Goal: Task Accomplishment & Management: Manage account settings

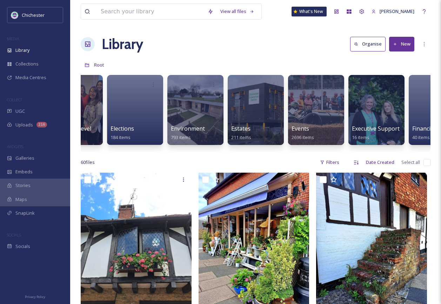
scroll to position [0, 1196]
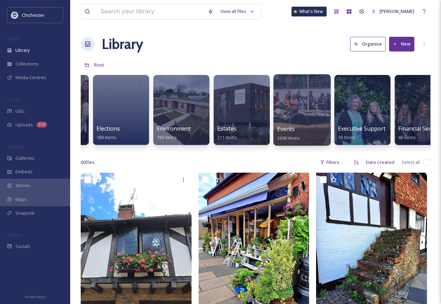
click at [312, 101] on div at bounding box center [301, 110] width 57 height 72
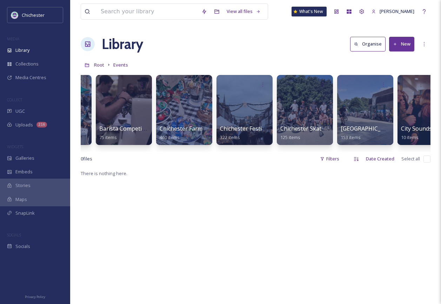
scroll to position [0, 177]
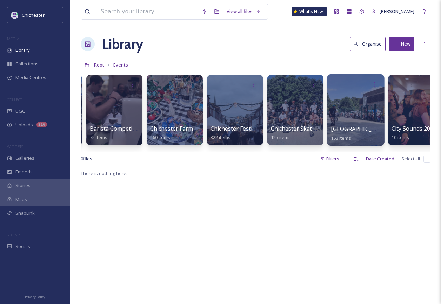
click at [375, 117] on div at bounding box center [355, 110] width 57 height 72
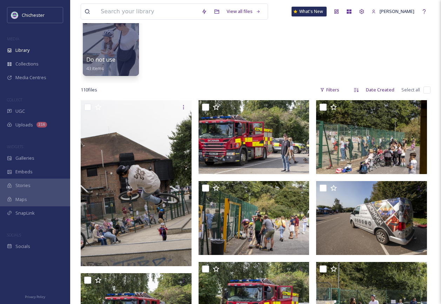
scroll to position [140, 0]
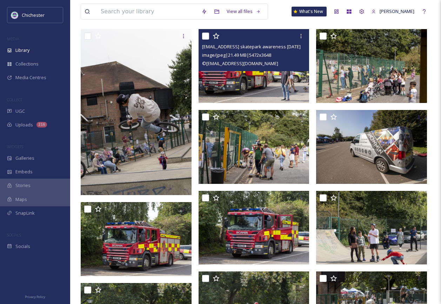
click at [292, 78] on img at bounding box center [254, 66] width 111 height 74
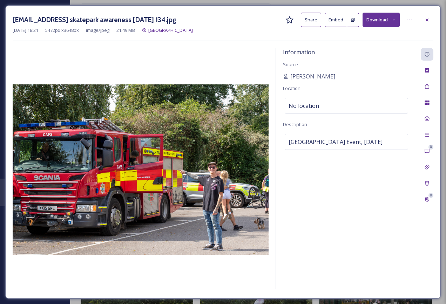
click at [394, 20] on icon at bounding box center [393, 20] width 5 height 5
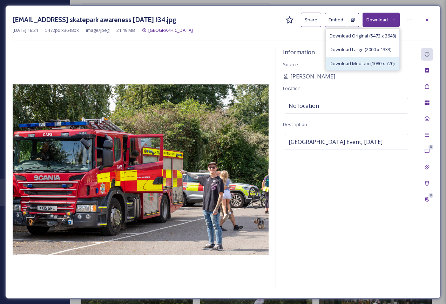
click at [369, 63] on span "Download Medium (1080 x 720)" at bounding box center [362, 63] width 65 height 7
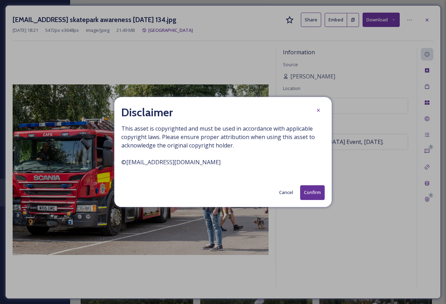
click at [313, 189] on button "Confirm" at bounding box center [312, 193] width 25 height 14
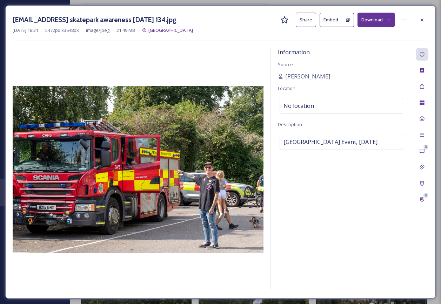
click at [346, 233] on div "Information Source [PERSON_NAME] Location No location Description [GEOGRAPHIC_D…" at bounding box center [341, 168] width 141 height 241
click at [426, 21] on div at bounding box center [422, 20] width 13 height 13
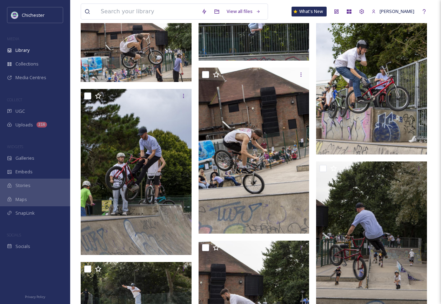
scroll to position [1718, 0]
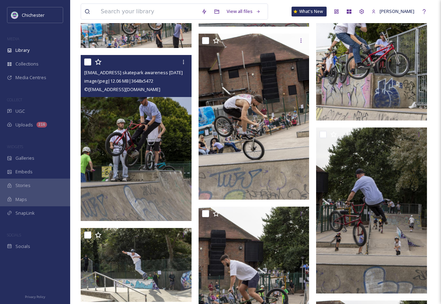
click at [92, 157] on img at bounding box center [136, 138] width 111 height 166
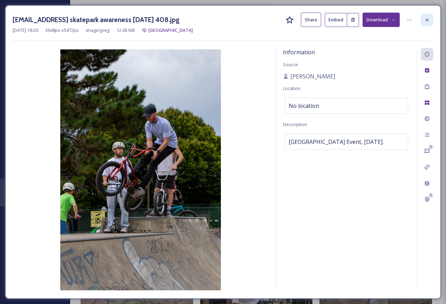
click at [424, 18] on div at bounding box center [427, 20] width 13 height 13
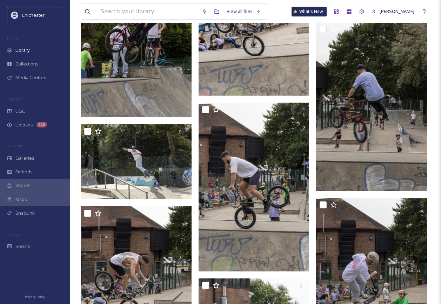
scroll to position [1859, 0]
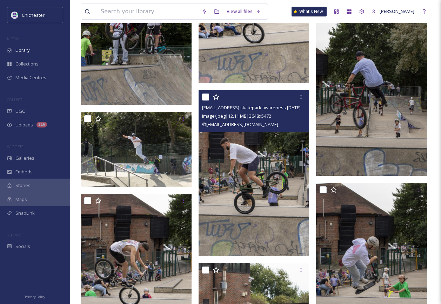
click at [285, 159] on img at bounding box center [254, 173] width 111 height 166
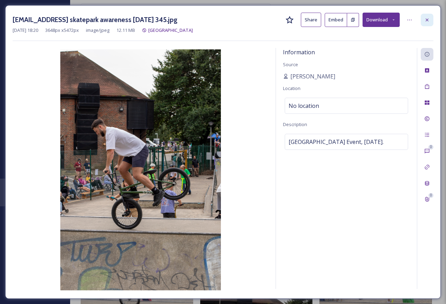
click at [425, 20] on icon at bounding box center [427, 20] width 6 height 6
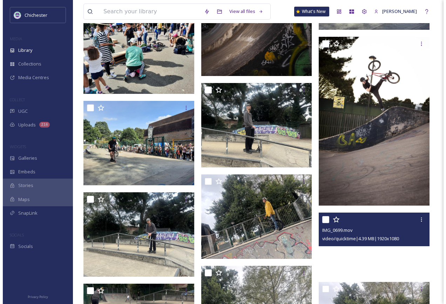
scroll to position [3867, 0]
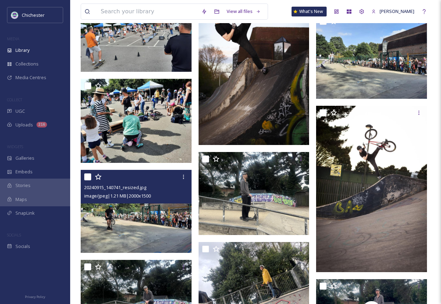
click at [147, 234] on img at bounding box center [136, 211] width 111 height 83
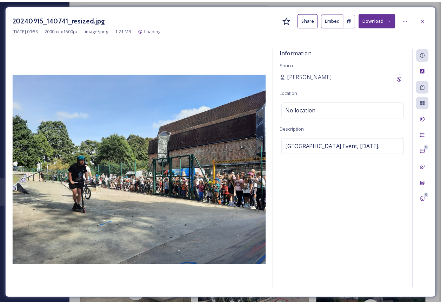
scroll to position [3874, 0]
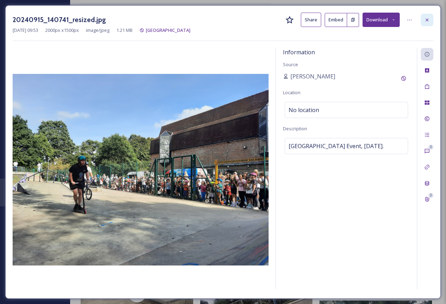
click at [427, 19] on icon at bounding box center [427, 20] width 6 height 6
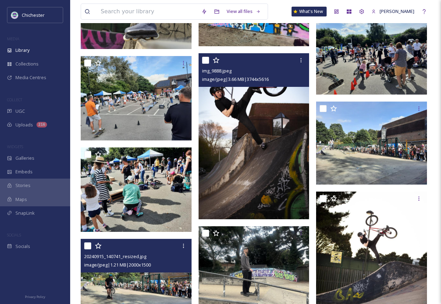
scroll to position [3803, 0]
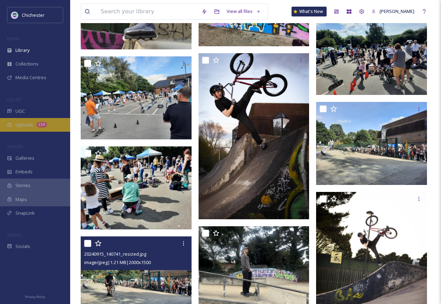
click at [28, 122] on span "Uploads" at bounding box center [24, 125] width 18 height 7
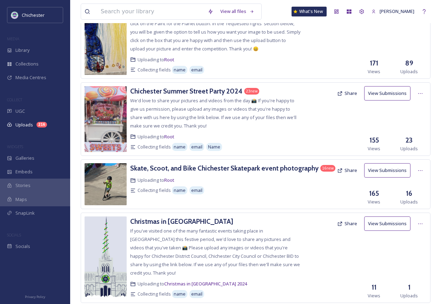
scroll to position [666, 0]
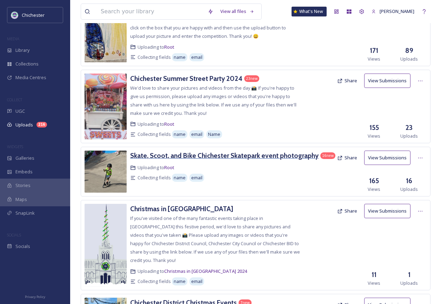
click at [233, 160] on h3 "Skate, Scoot, and Bike Chichester Skatepark event photography" at bounding box center [224, 156] width 188 height 8
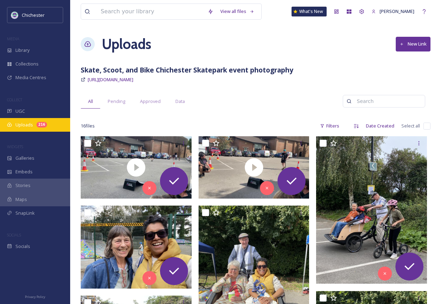
click at [31, 120] on div "Uploads 216" at bounding box center [35, 125] width 70 height 14
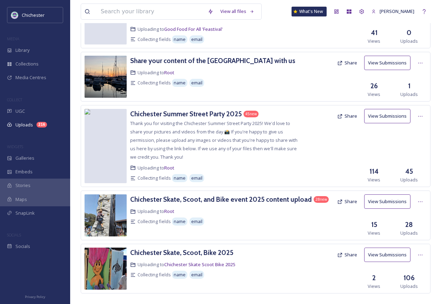
scroll to position [1255, 0]
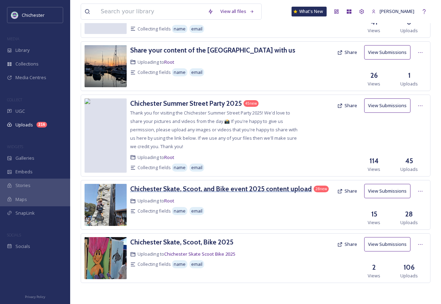
click at [239, 193] on h3 "Chichester Skate, Scoot, and Bike event 2025 content upload" at bounding box center [221, 189] width 182 height 8
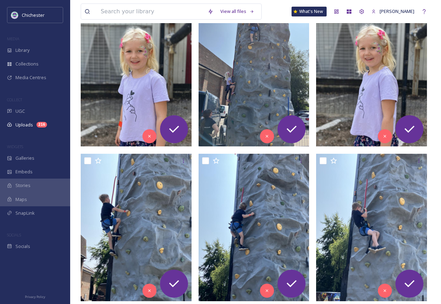
scroll to position [140, 0]
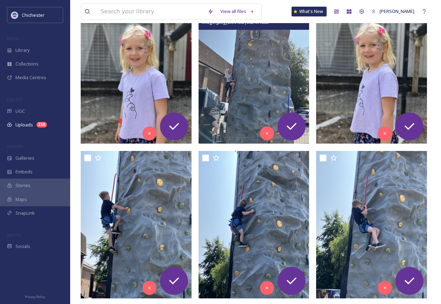
click at [253, 109] on img at bounding box center [254, 70] width 111 height 148
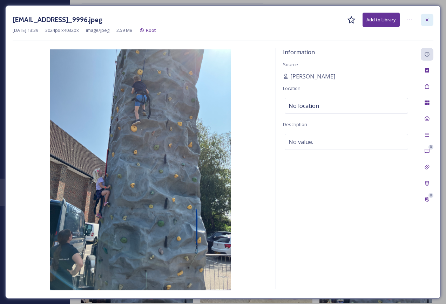
click at [429, 22] on icon at bounding box center [427, 20] width 6 height 6
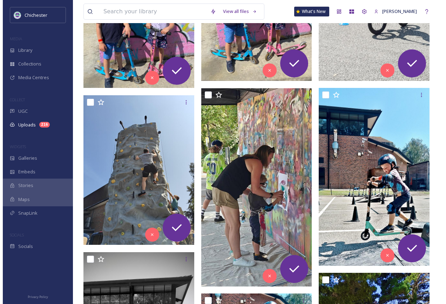
scroll to position [982, 0]
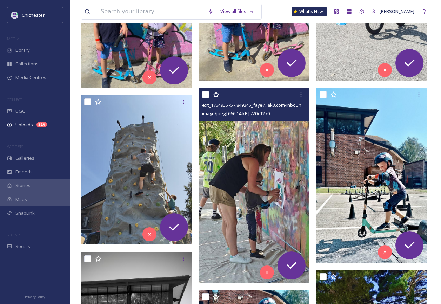
click at [295, 201] on img at bounding box center [254, 185] width 111 height 195
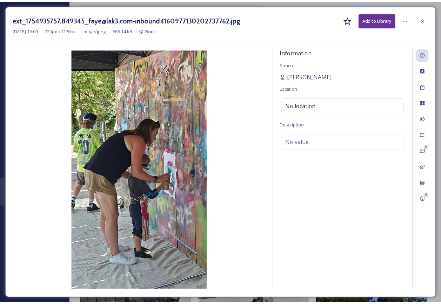
scroll to position [984, 0]
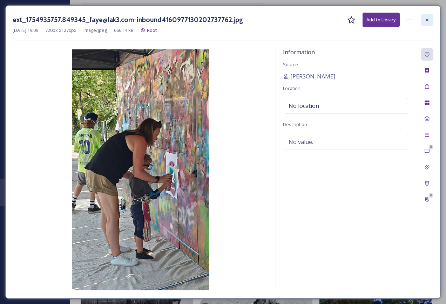
click at [424, 18] on icon at bounding box center [427, 20] width 6 height 6
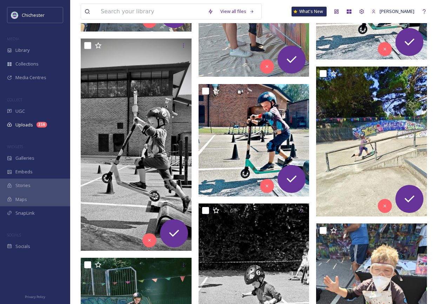
scroll to position [1195, 0]
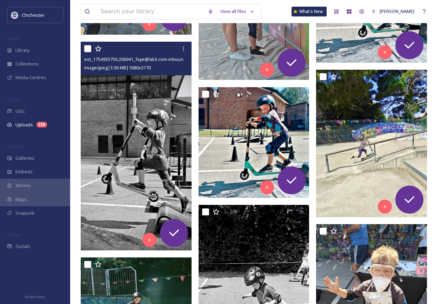
click at [125, 166] on img at bounding box center [136, 146] width 111 height 209
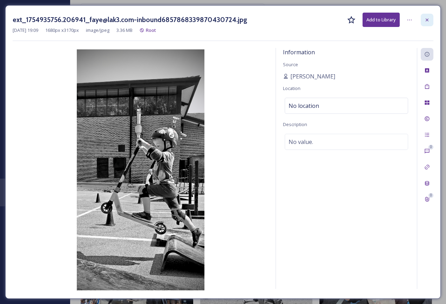
click at [426, 21] on icon at bounding box center [427, 19] width 3 height 3
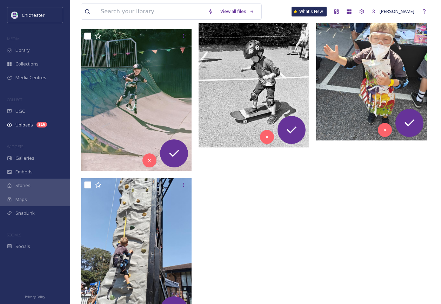
scroll to position [1389, 0]
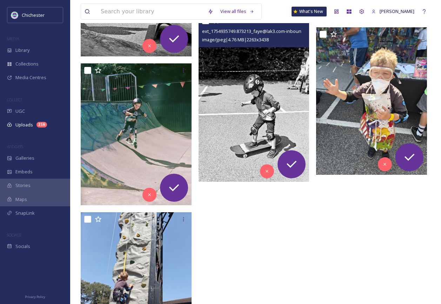
click at [285, 122] on img at bounding box center [254, 98] width 111 height 168
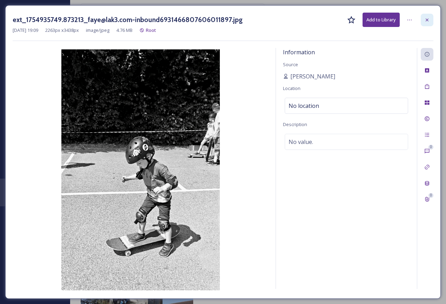
click at [430, 24] on div at bounding box center [427, 20] width 13 height 13
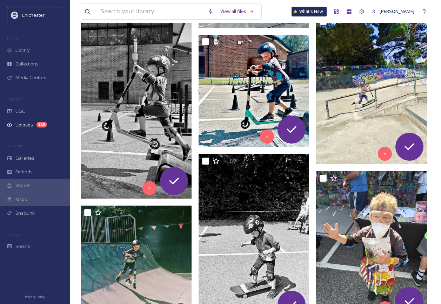
scroll to position [1249, 0]
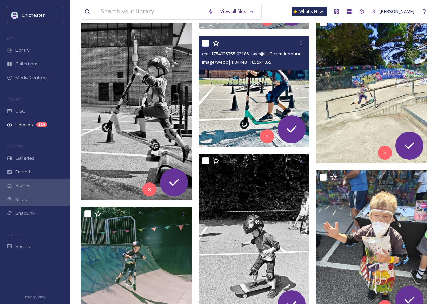
click at [224, 87] on img at bounding box center [254, 91] width 111 height 111
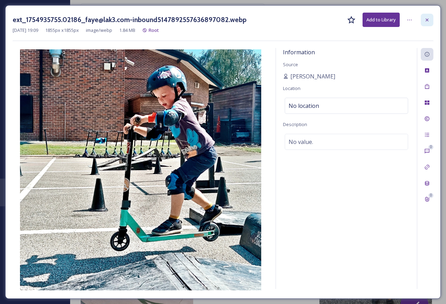
click at [428, 22] on icon at bounding box center [427, 20] width 6 height 6
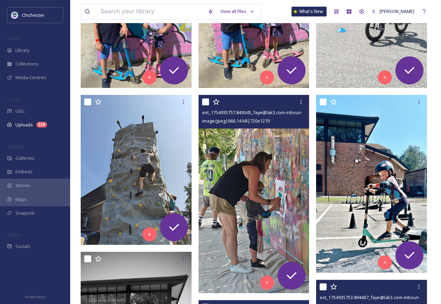
scroll to position [968, 0]
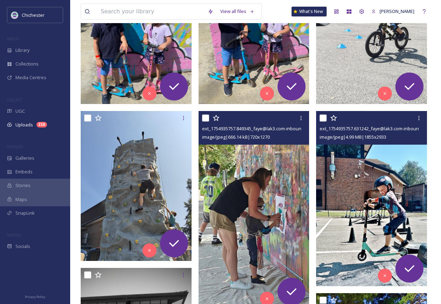
click at [392, 218] on img at bounding box center [371, 198] width 111 height 175
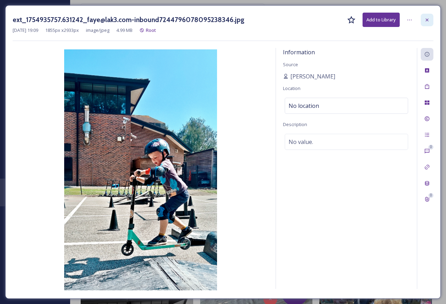
click at [428, 21] on icon at bounding box center [427, 20] width 6 height 6
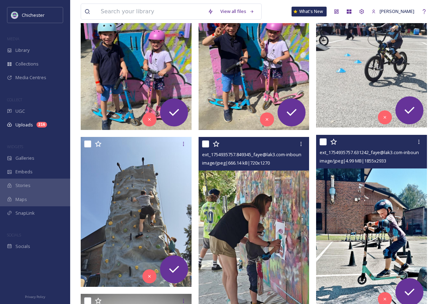
scroll to position [898, 0]
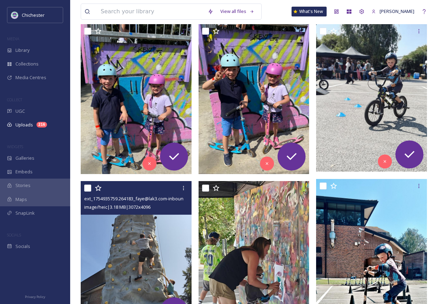
click at [160, 264] on img at bounding box center [136, 255] width 111 height 148
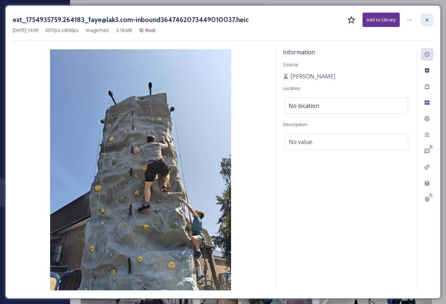
click at [429, 20] on icon at bounding box center [427, 20] width 6 height 6
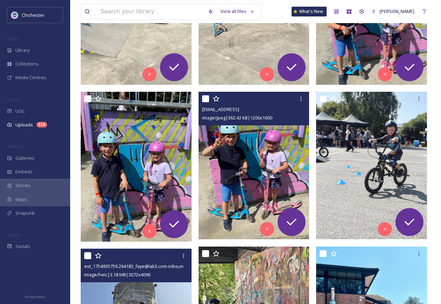
scroll to position [828, 0]
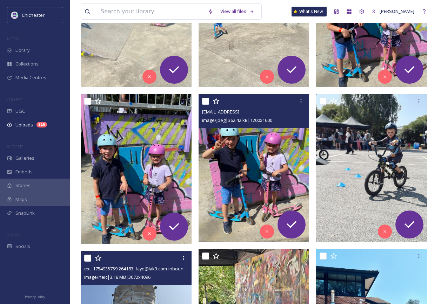
click at [259, 167] on img at bounding box center [254, 168] width 111 height 148
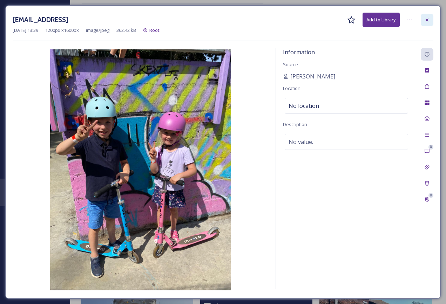
click at [426, 21] on icon at bounding box center [427, 20] width 6 height 6
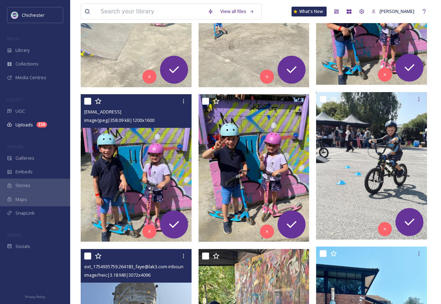
click at [138, 158] on img at bounding box center [136, 168] width 111 height 148
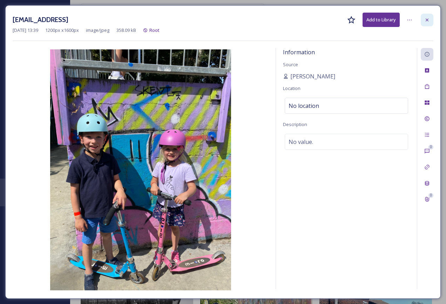
click at [428, 20] on icon at bounding box center [427, 20] width 6 height 6
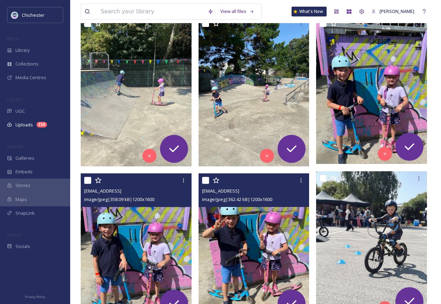
scroll to position [687, 0]
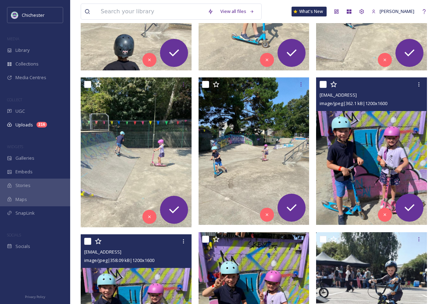
click at [361, 160] on img at bounding box center [371, 152] width 111 height 148
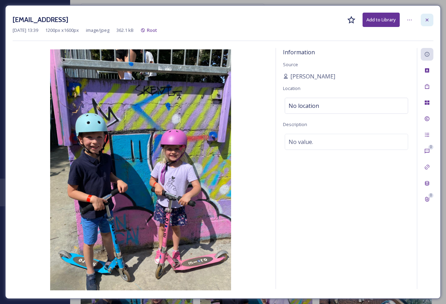
click at [430, 22] on div at bounding box center [427, 20] width 13 height 13
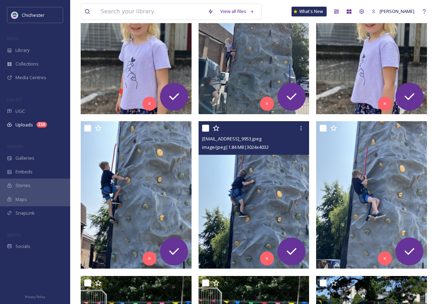
scroll to position [161, 0]
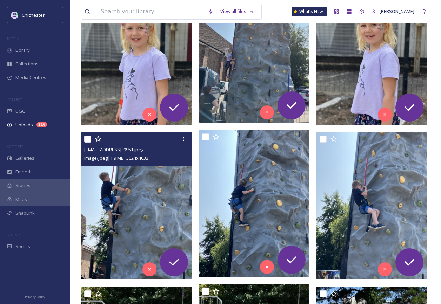
click at [166, 201] on img at bounding box center [136, 206] width 111 height 148
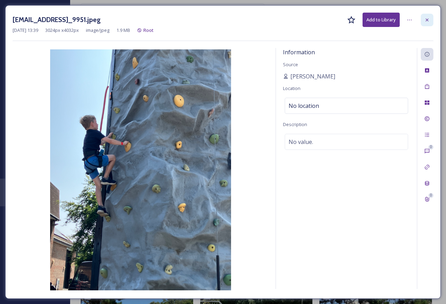
click at [429, 20] on icon at bounding box center [427, 20] width 6 height 6
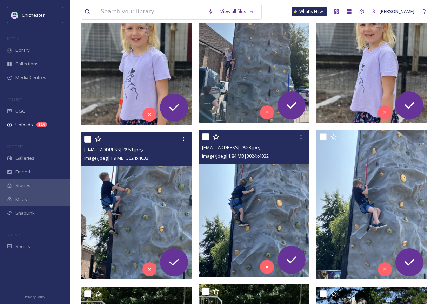
scroll to position [56, 0]
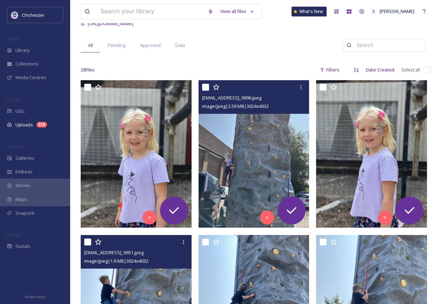
click at [300, 152] on img at bounding box center [254, 154] width 111 height 148
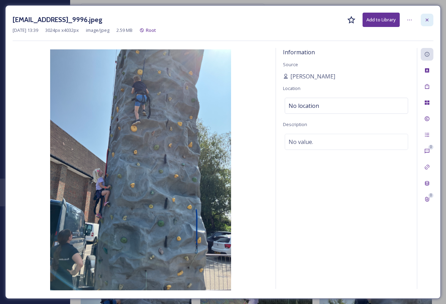
click at [426, 19] on icon at bounding box center [427, 20] width 6 height 6
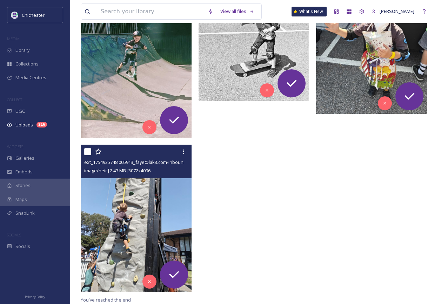
click at [149, 216] on img at bounding box center [136, 219] width 111 height 148
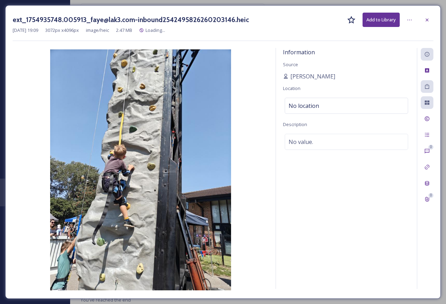
scroll to position [1305, 0]
click at [430, 19] on div at bounding box center [427, 20] width 13 height 13
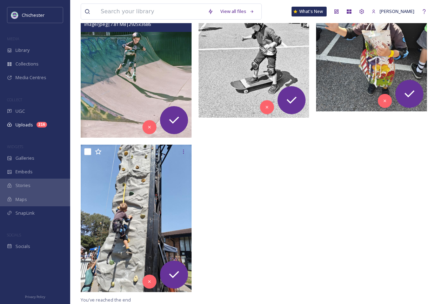
click at [134, 100] on img at bounding box center [136, 68] width 111 height 140
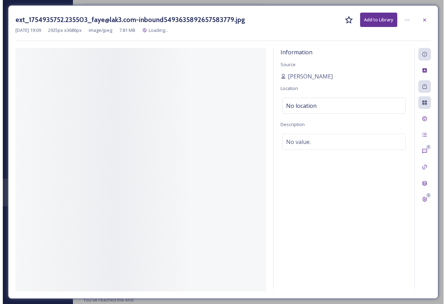
scroll to position [1311, 0]
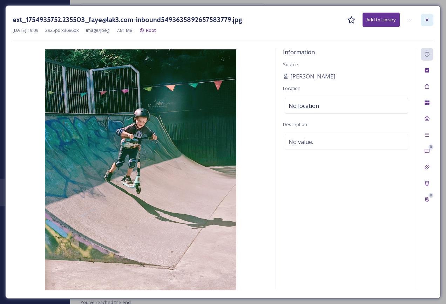
click at [429, 19] on icon at bounding box center [427, 20] width 6 height 6
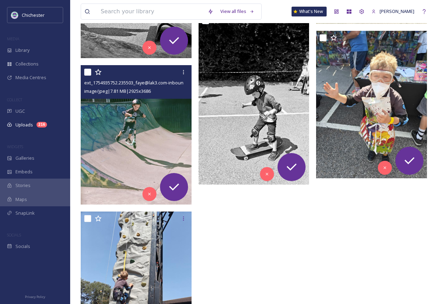
scroll to position [1387, 0]
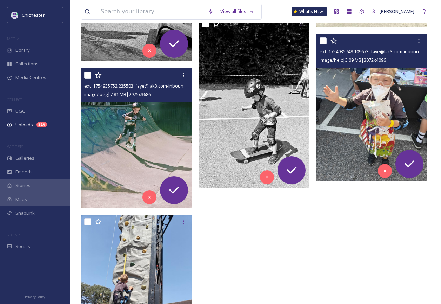
click at [397, 109] on img at bounding box center [371, 108] width 111 height 148
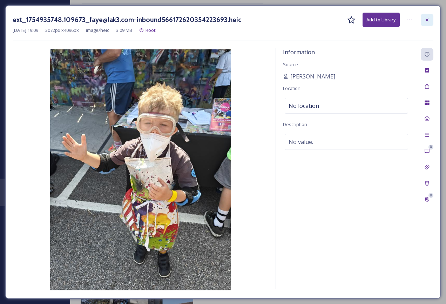
click at [429, 18] on icon at bounding box center [427, 20] width 6 height 6
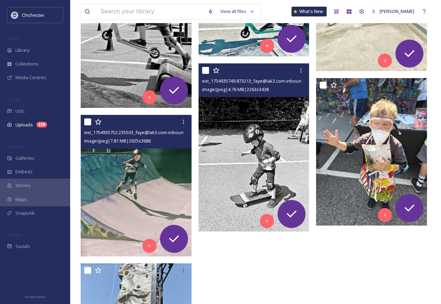
scroll to position [1247, 0]
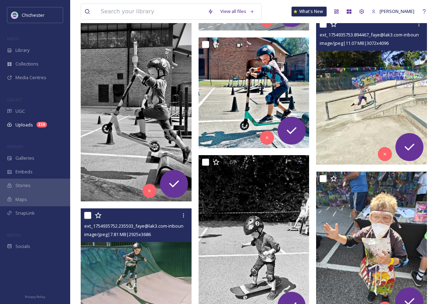
click at [348, 120] on img at bounding box center [371, 91] width 111 height 148
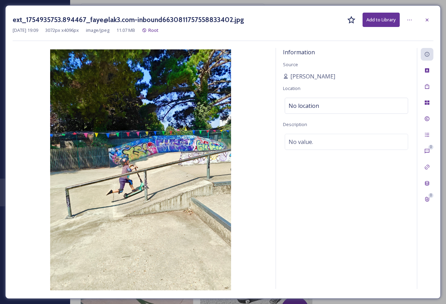
click at [431, 17] on div at bounding box center [427, 20] width 13 height 13
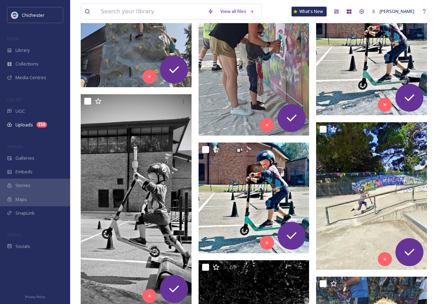
scroll to position [1072, 0]
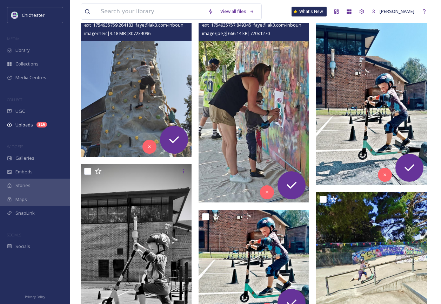
click at [278, 142] on img at bounding box center [254, 104] width 111 height 195
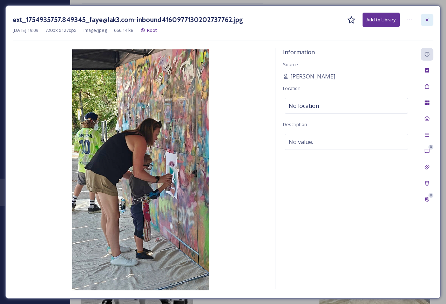
click at [430, 19] on div at bounding box center [427, 20] width 13 height 13
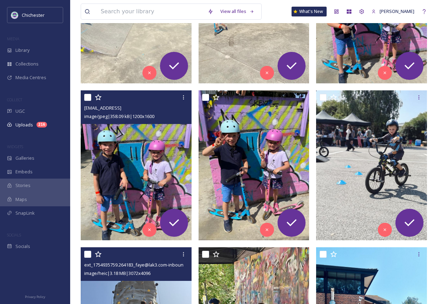
scroll to position [826, 0]
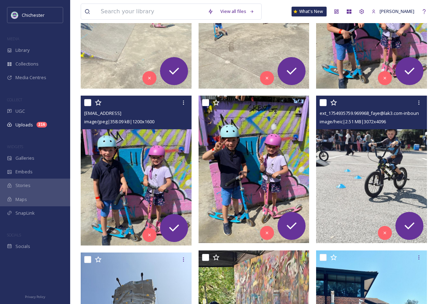
click at [340, 192] on img at bounding box center [371, 170] width 111 height 148
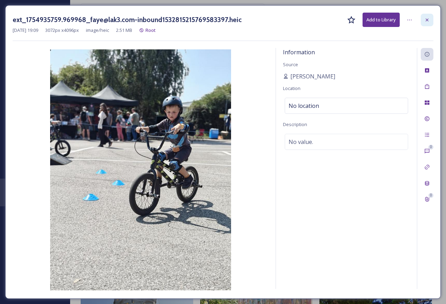
click at [430, 23] on div at bounding box center [427, 20] width 13 height 13
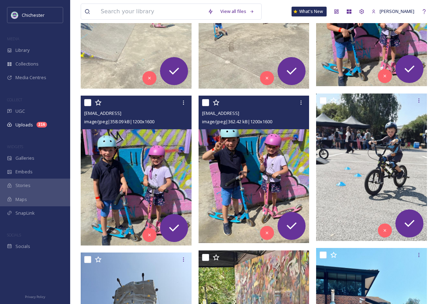
scroll to position [721, 0]
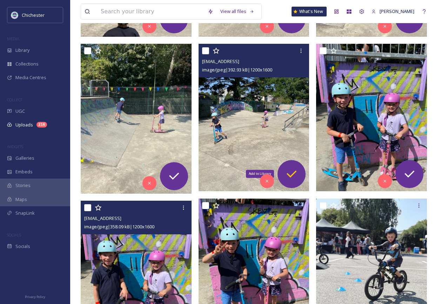
click at [294, 170] on icon at bounding box center [291, 174] width 14 height 14
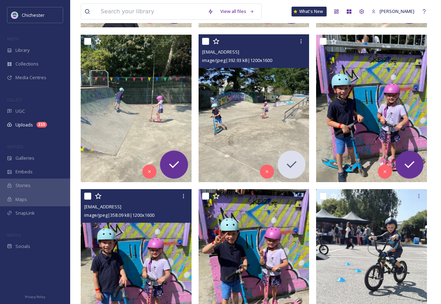
click at [254, 129] on img at bounding box center [254, 109] width 111 height 148
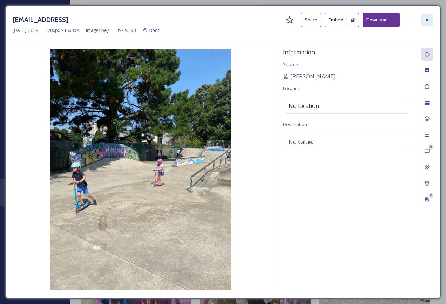
click at [430, 19] on icon at bounding box center [427, 20] width 6 height 6
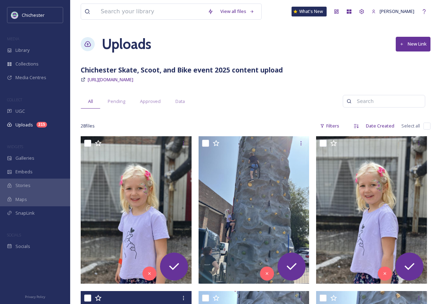
click at [156, 101] on span "Approved" at bounding box center [150, 101] width 21 height 7
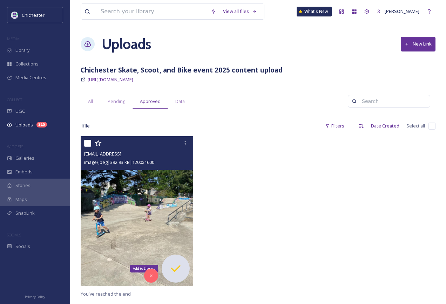
click at [171, 273] on icon at bounding box center [176, 269] width 14 height 14
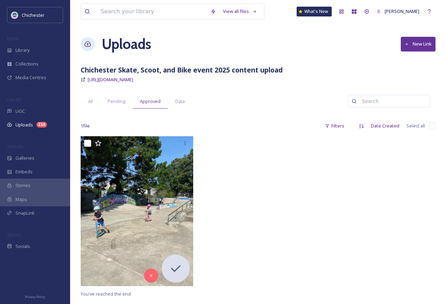
click at [237, 200] on div at bounding box center [258, 213] width 116 height 154
click at [233, 129] on div "1 file Filters Date Created Select all" at bounding box center [258, 126] width 355 height 14
click at [35, 49] on div "Library" at bounding box center [35, 50] width 70 height 14
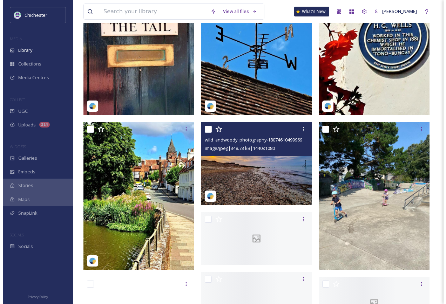
scroll to position [526, 0]
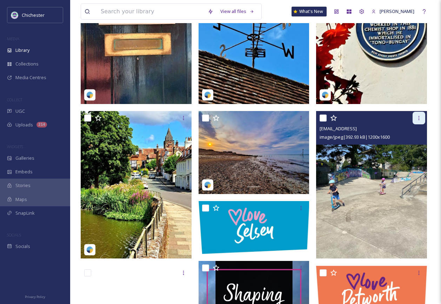
click at [417, 121] on icon at bounding box center [419, 118] width 6 height 6
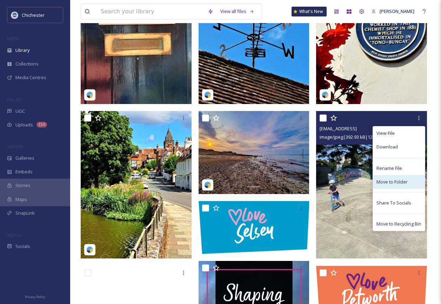
click at [391, 186] on span "Move to Folder" at bounding box center [391, 182] width 31 height 7
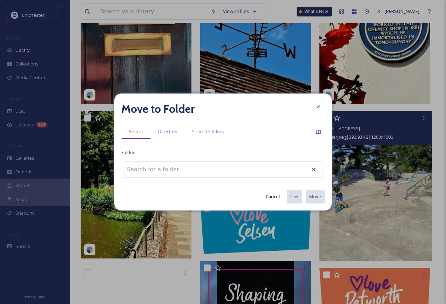
click at [236, 172] on div at bounding box center [223, 170] width 200 height 16
click at [170, 171] on input at bounding box center [161, 169] width 77 height 15
click at [167, 129] on span "Directory" at bounding box center [167, 131] width 19 height 7
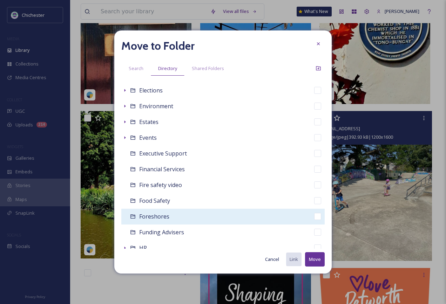
scroll to position [281, 0]
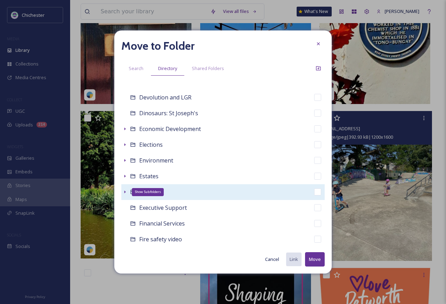
click at [124, 191] on icon at bounding box center [125, 192] width 6 height 6
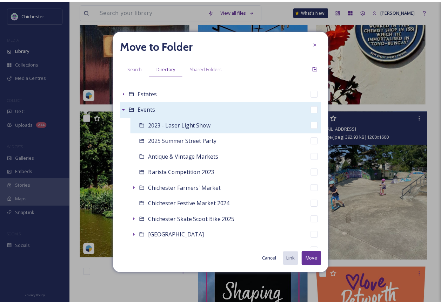
scroll to position [456, 0]
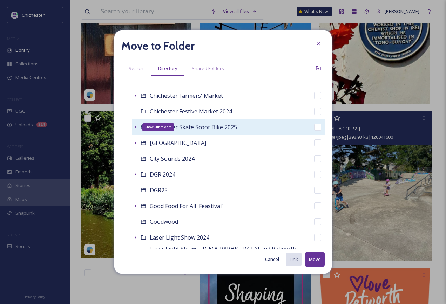
click at [136, 128] on icon at bounding box center [136, 128] width 6 height 6
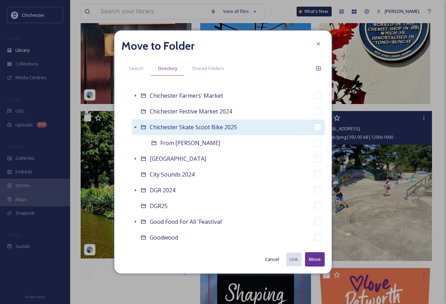
click at [317, 262] on button "Move" at bounding box center [315, 260] width 20 height 14
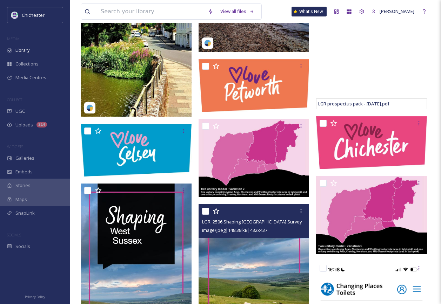
scroll to position [631, 0]
